Goal: Transaction & Acquisition: Purchase product/service

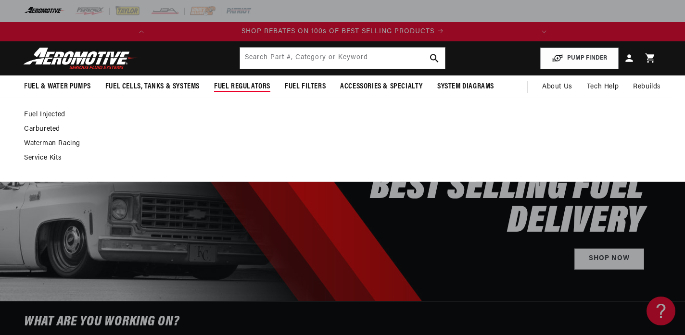
click at [36, 114] on link "Fuel Injected" at bounding box center [337, 115] width 627 height 9
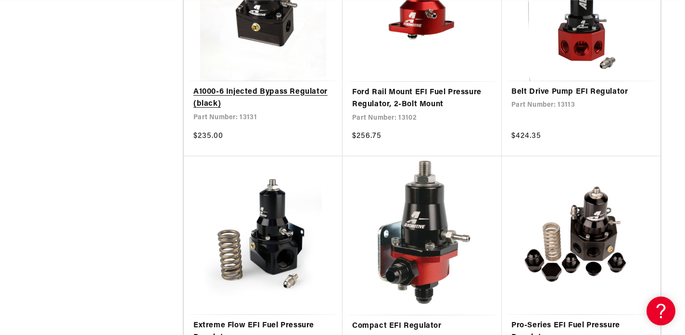
scroll to position [1044, 0]
click at [313, 88] on link "A1000-6 Injected Bypass Regulator (black)" at bounding box center [263, 98] width 140 height 25
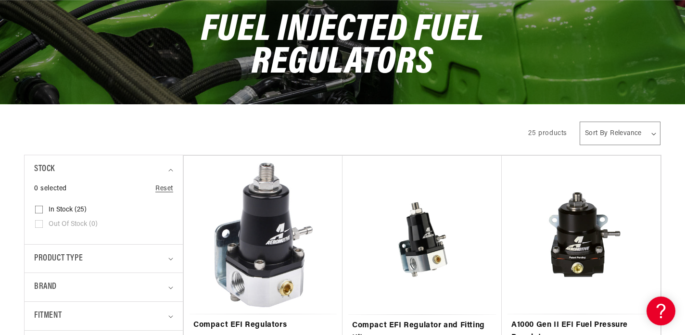
scroll to position [0, 0]
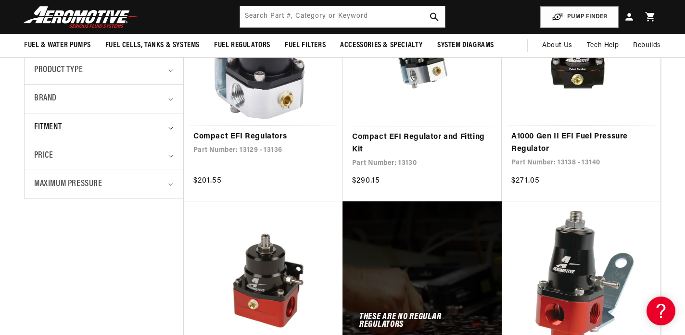
click at [168, 120] on summary "Fitment" at bounding box center [103, 128] width 139 height 28
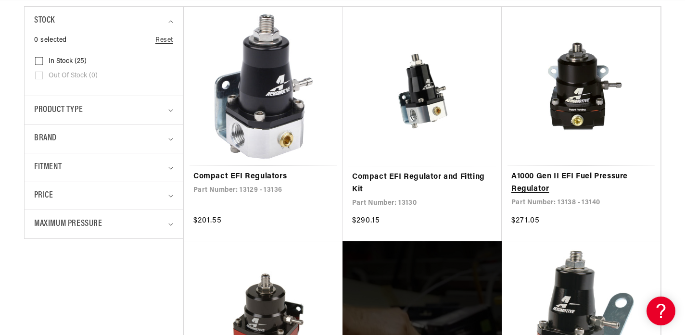
click at [559, 171] on link "A1000 Gen II EFI Fuel Pressure Regulator" at bounding box center [581, 183] width 140 height 25
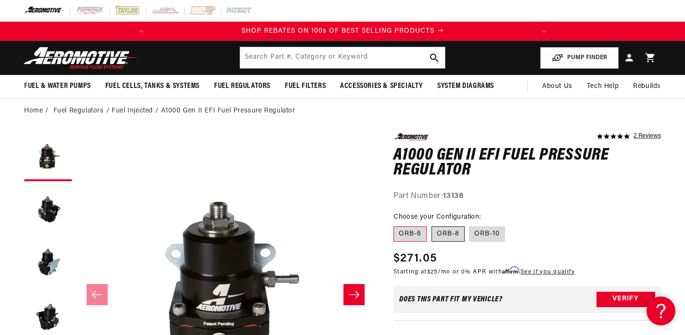
click at [444, 232] on label "ORB-8" at bounding box center [448, 234] width 33 height 15
click at [432, 225] on input "ORB-8" at bounding box center [432, 225] width 0 height 0
radio input "true"
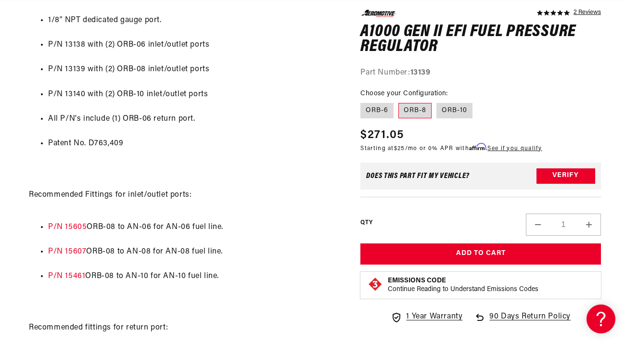
scroll to position [0, 381]
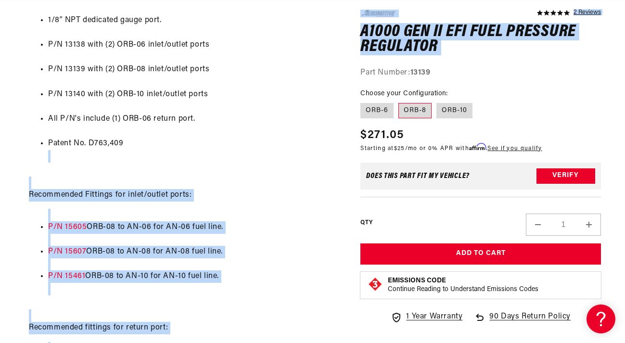
drag, startPoint x: 320, startPoint y: 140, endPoint x: 431, endPoint y: 18, distance: 164.5
click at [429, 20] on div "5.0 star rating 2 Reviews A1000 Gen II EFI Fuel Pressure Regulator A1000 Gen II…" at bounding box center [312, 36] width 577 height 1178
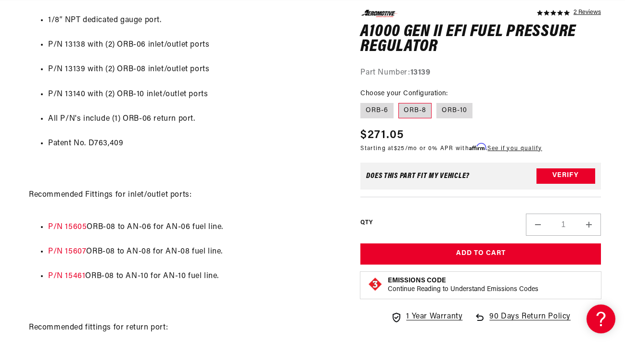
click at [314, 91] on li "P/N 13140 with (2) ORB-10 inlet/outlet ports" at bounding box center [192, 95] width 288 height 13
